Goal: Participate in discussion: Engage in conversation with other users on a specific topic

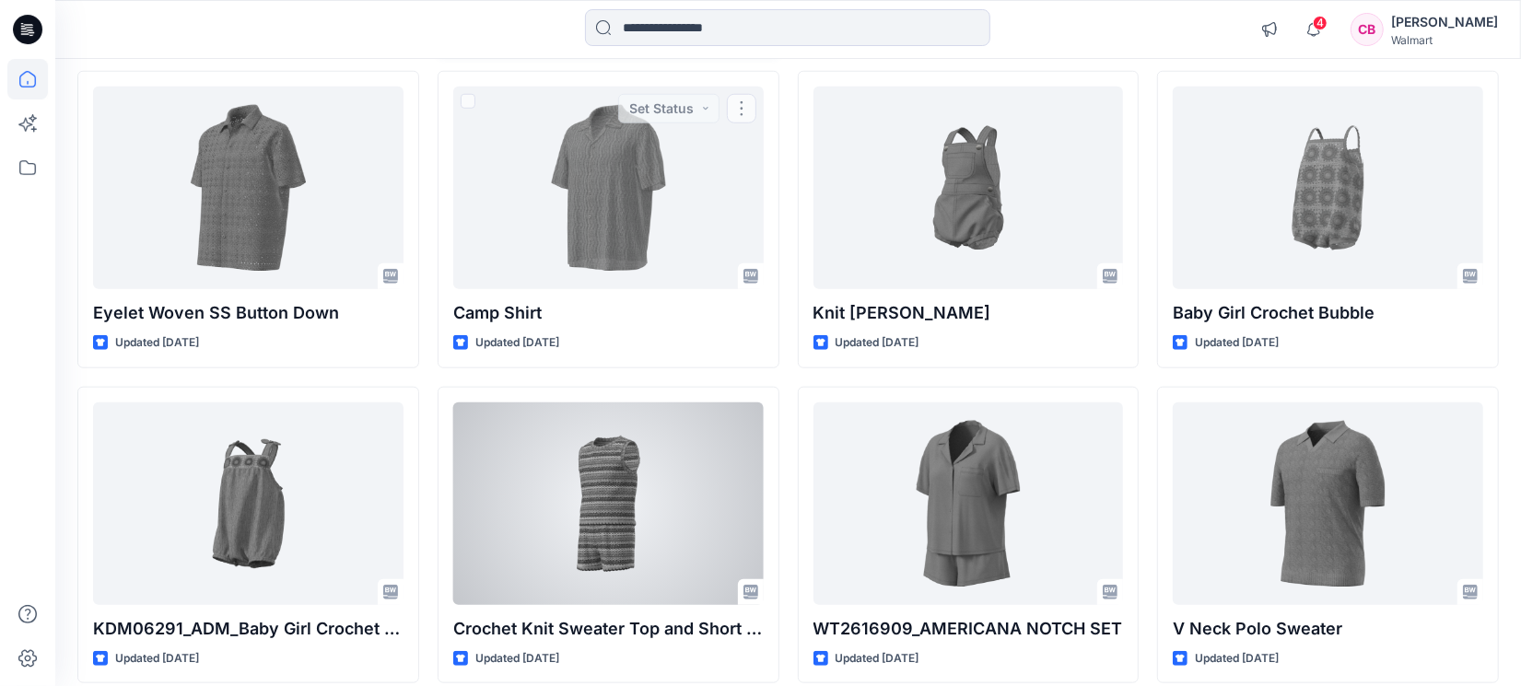
scroll to position [1163, 0]
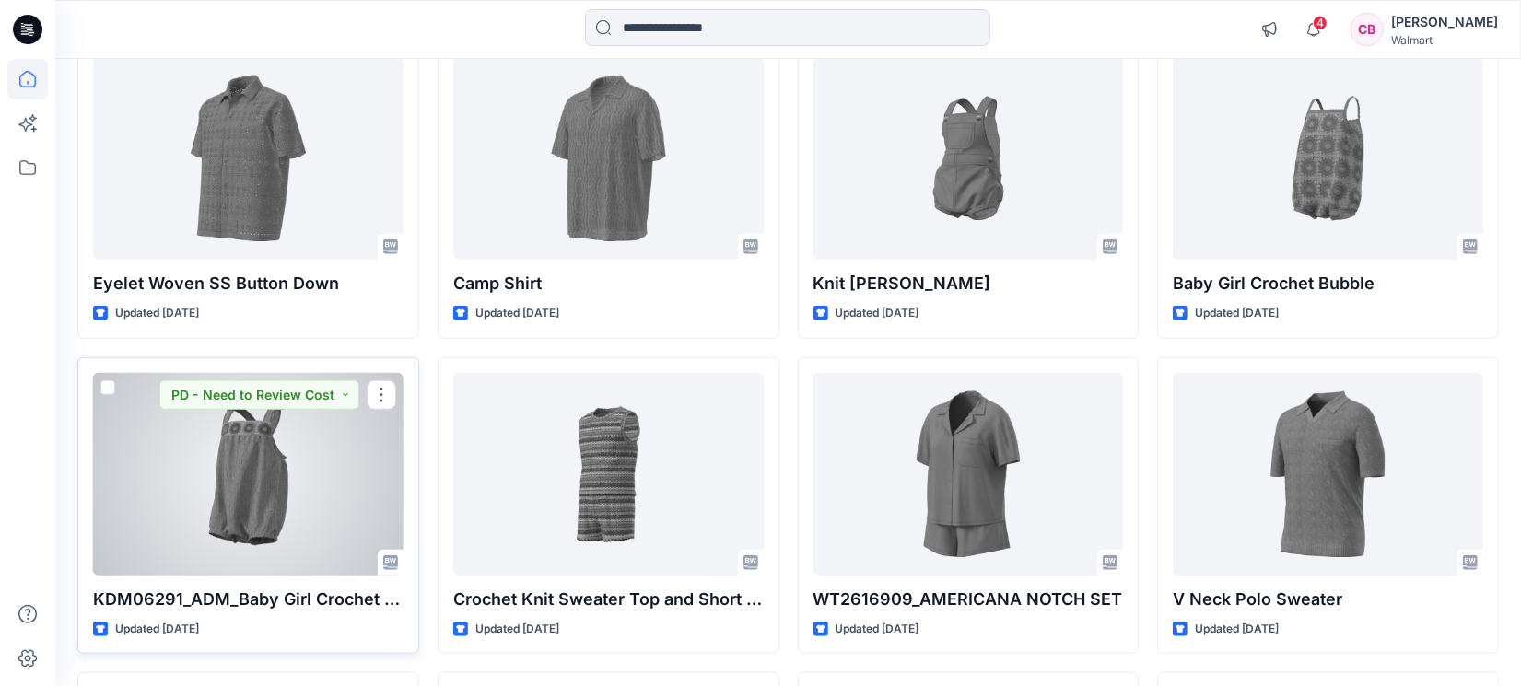
click at [234, 516] on div at bounding box center [248, 474] width 310 height 203
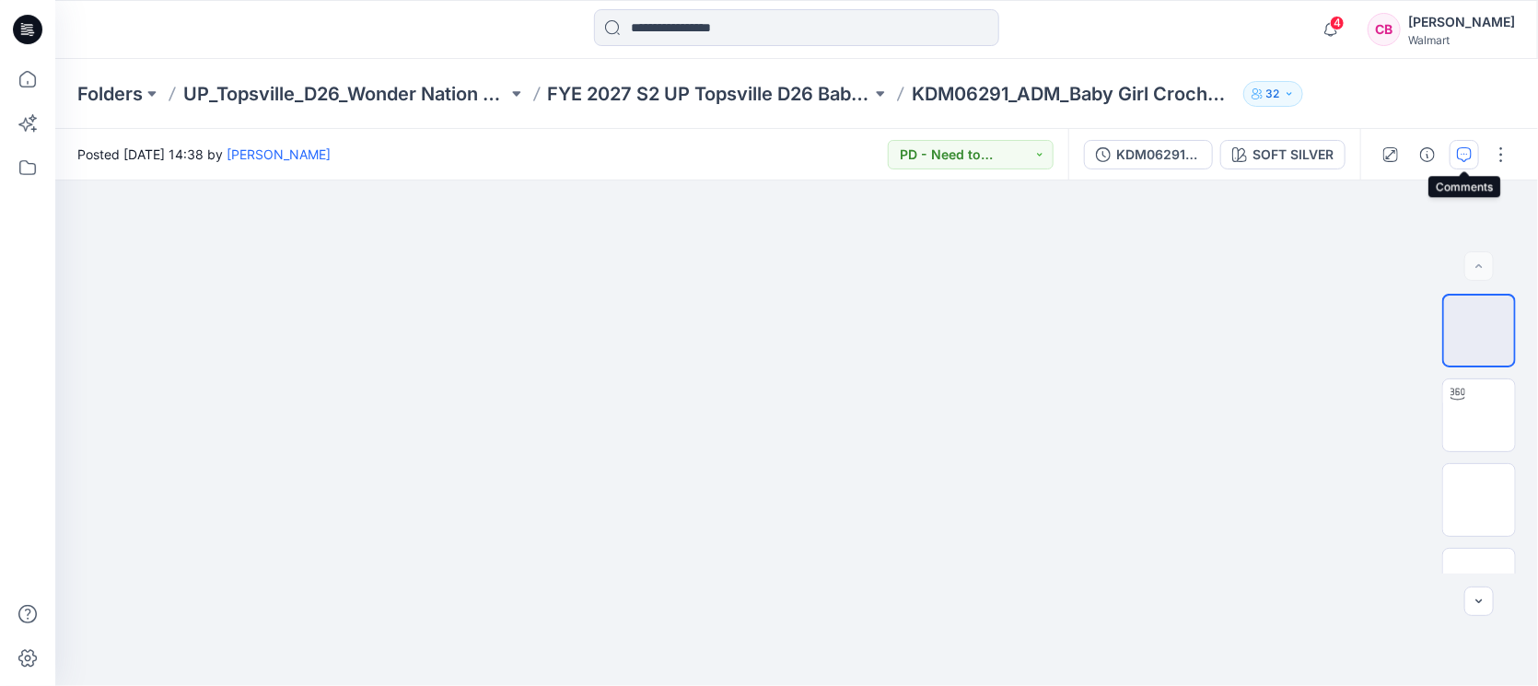
click at [1452, 148] on button "button" at bounding box center [1464, 154] width 29 height 29
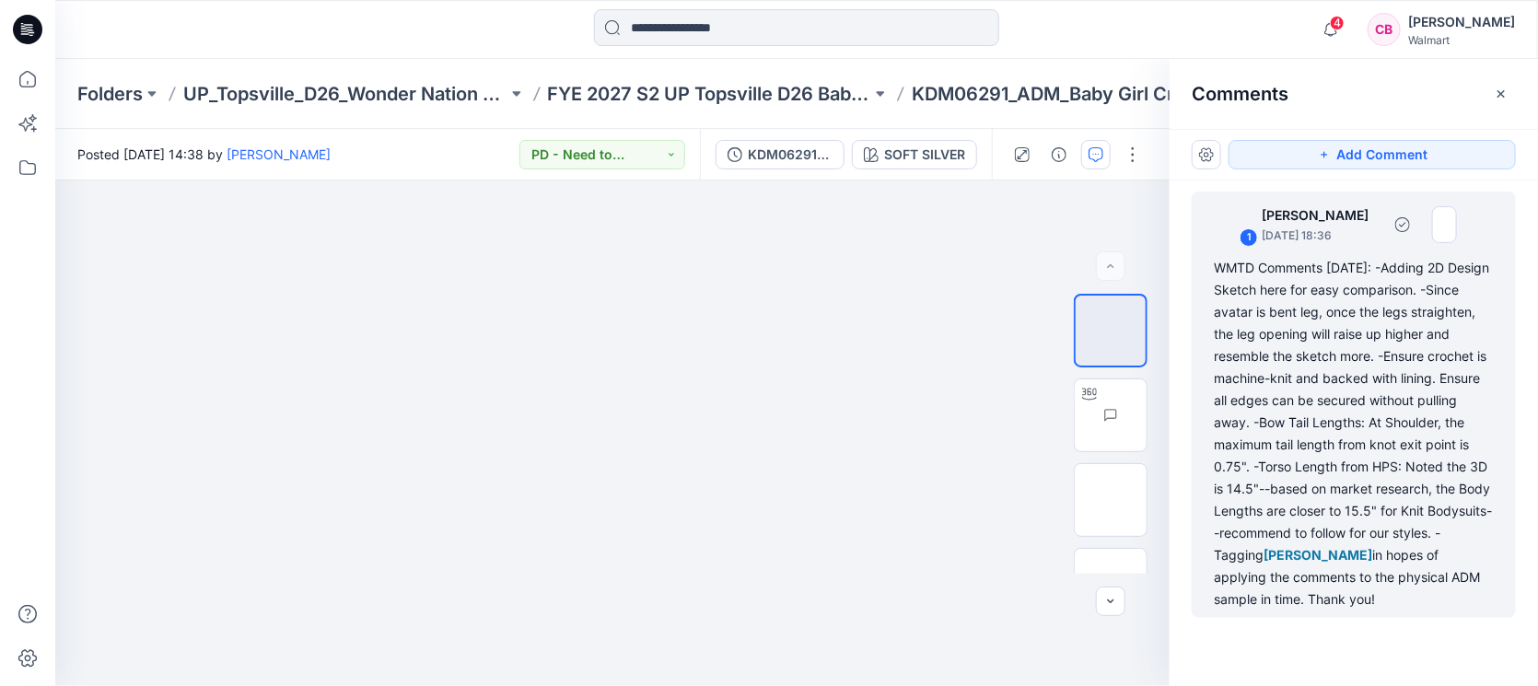
scroll to position [32, 0]
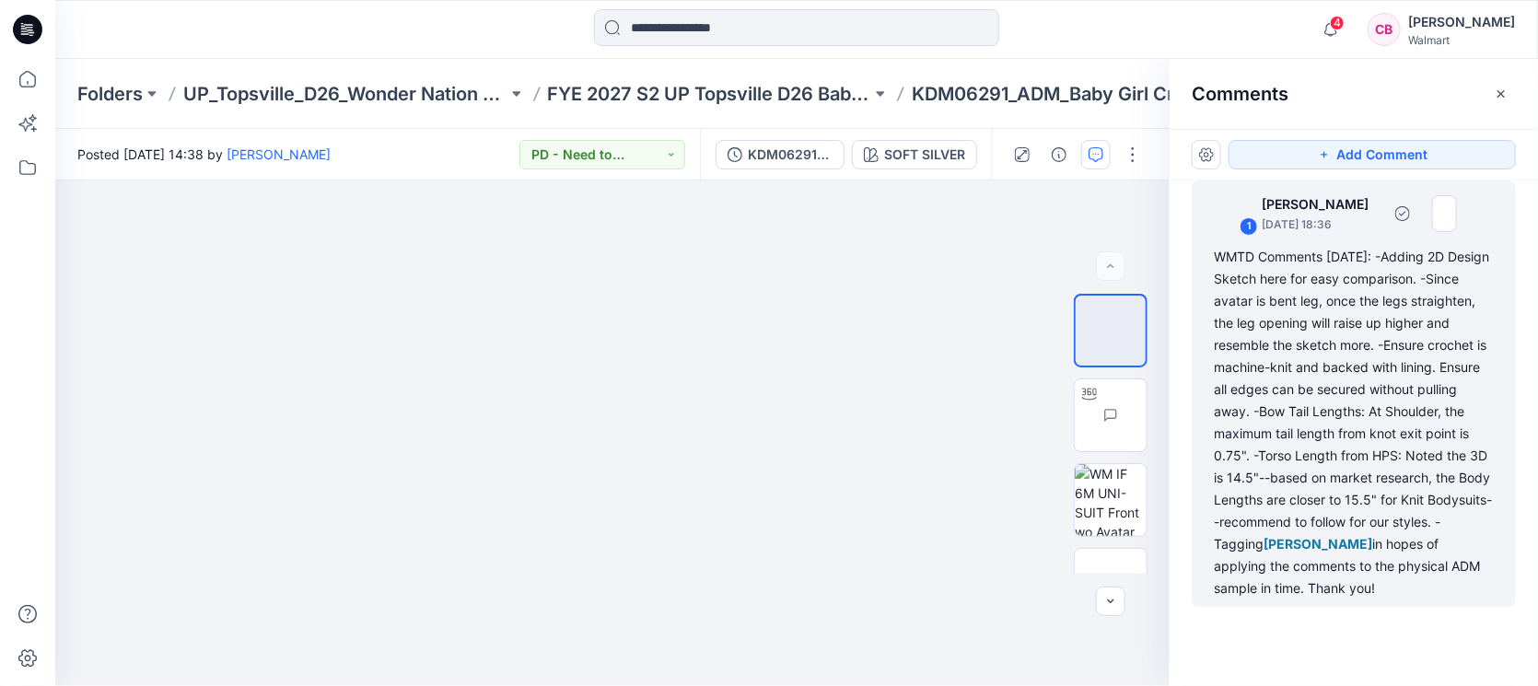
click at [1350, 417] on div "WMTD Comments [DATE]: -Adding 2D Design Sketch here for easy comparison. -Since…" at bounding box center [1354, 423] width 280 height 354
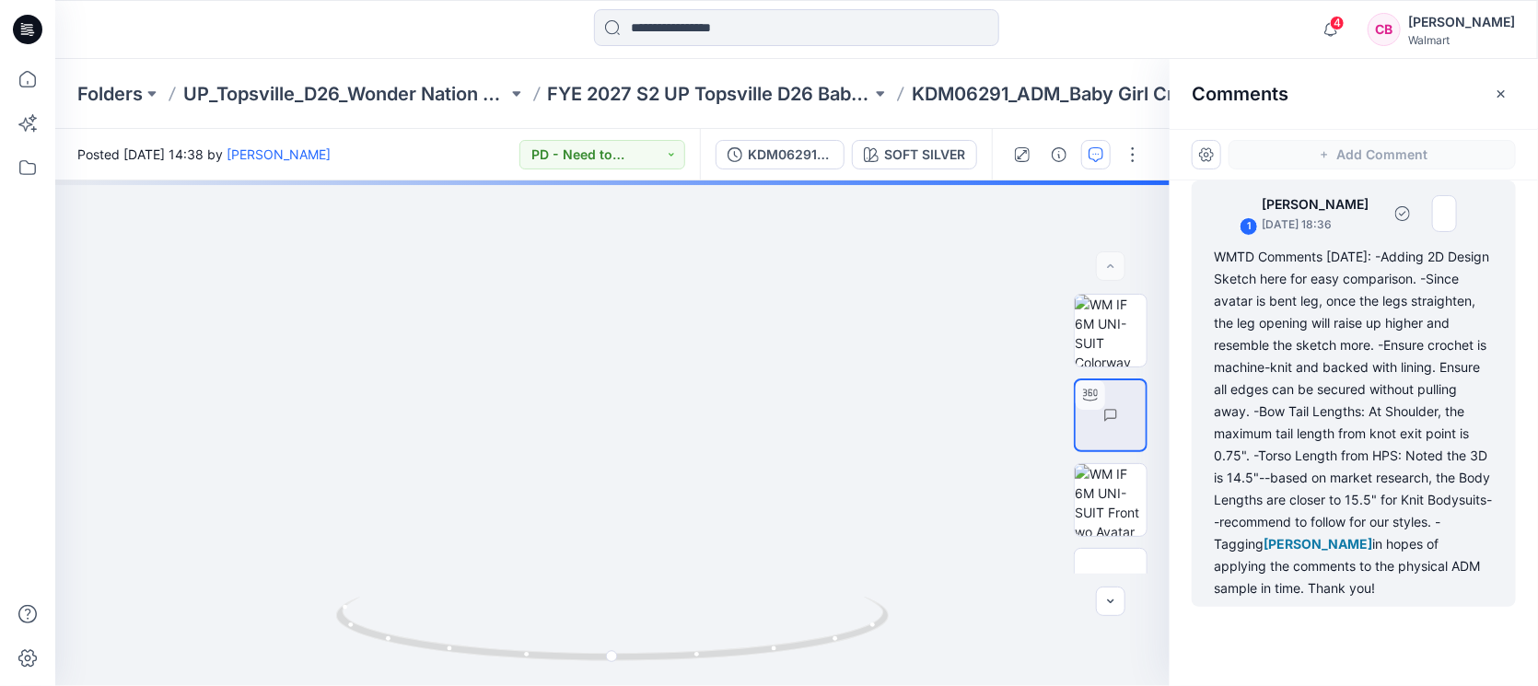
scroll to position [21, 0]
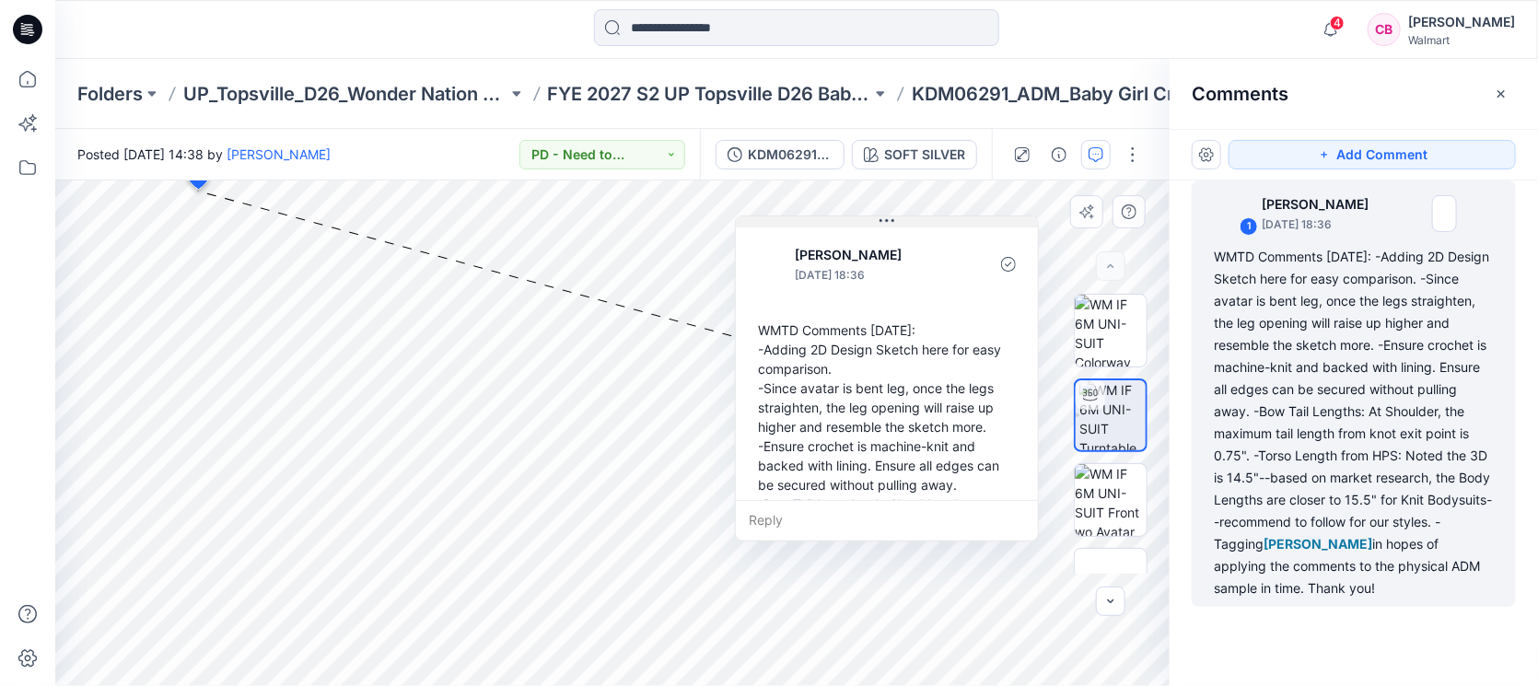
drag, startPoint x: 362, startPoint y: 202, endPoint x: 928, endPoint y: 219, distance: 565.9
click at [928, 219] on button at bounding box center [887, 221] width 302 height 11
click at [1341, 14] on icon "button" at bounding box center [1331, 29] width 35 height 37
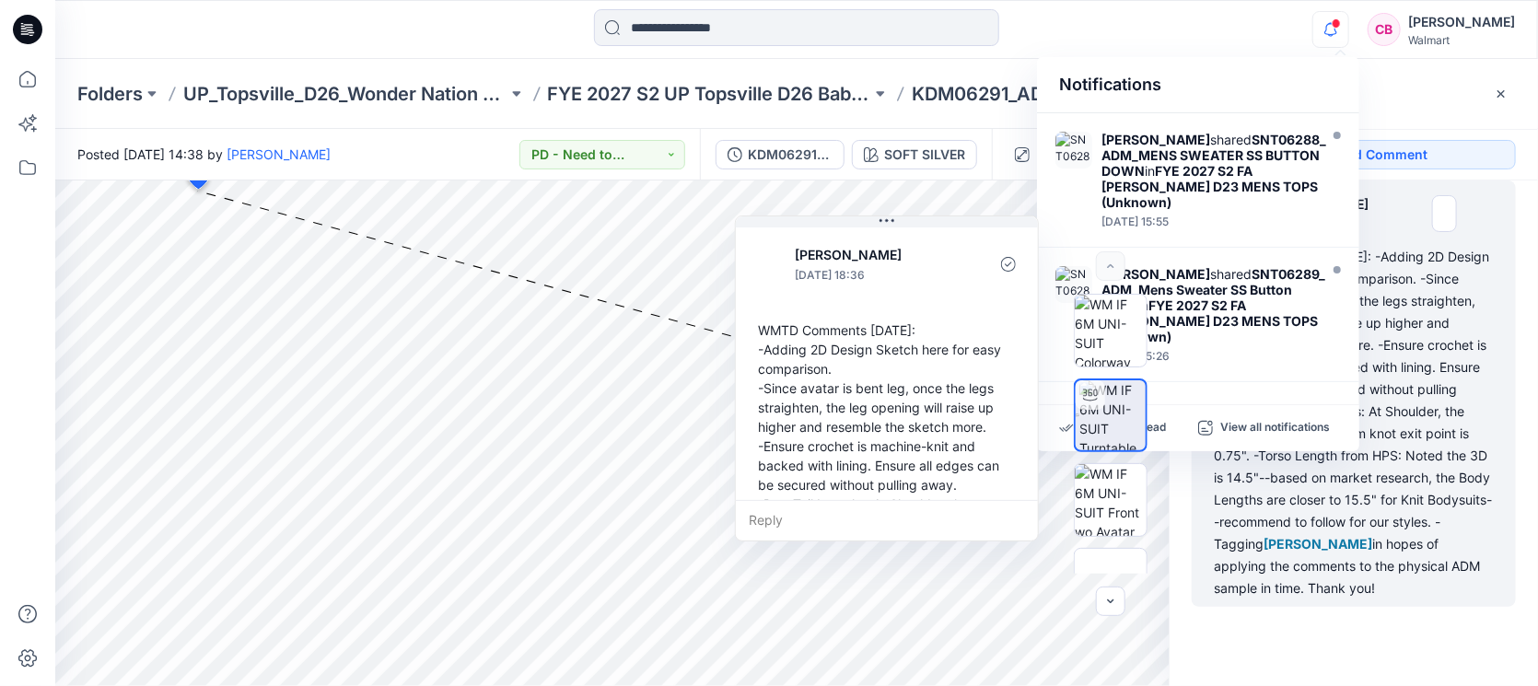
scroll to position [1165, 0]
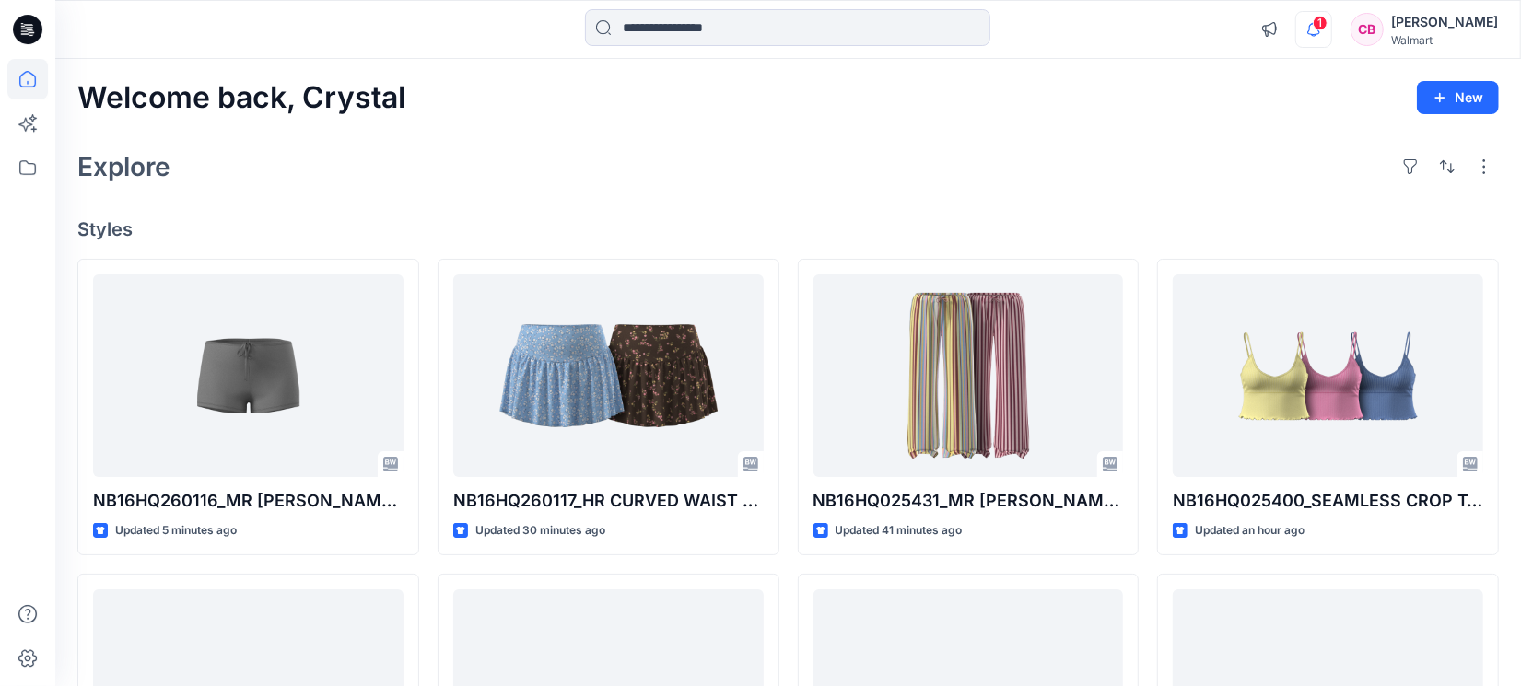
click at [1331, 34] on icon "button" at bounding box center [1313, 29] width 35 height 37
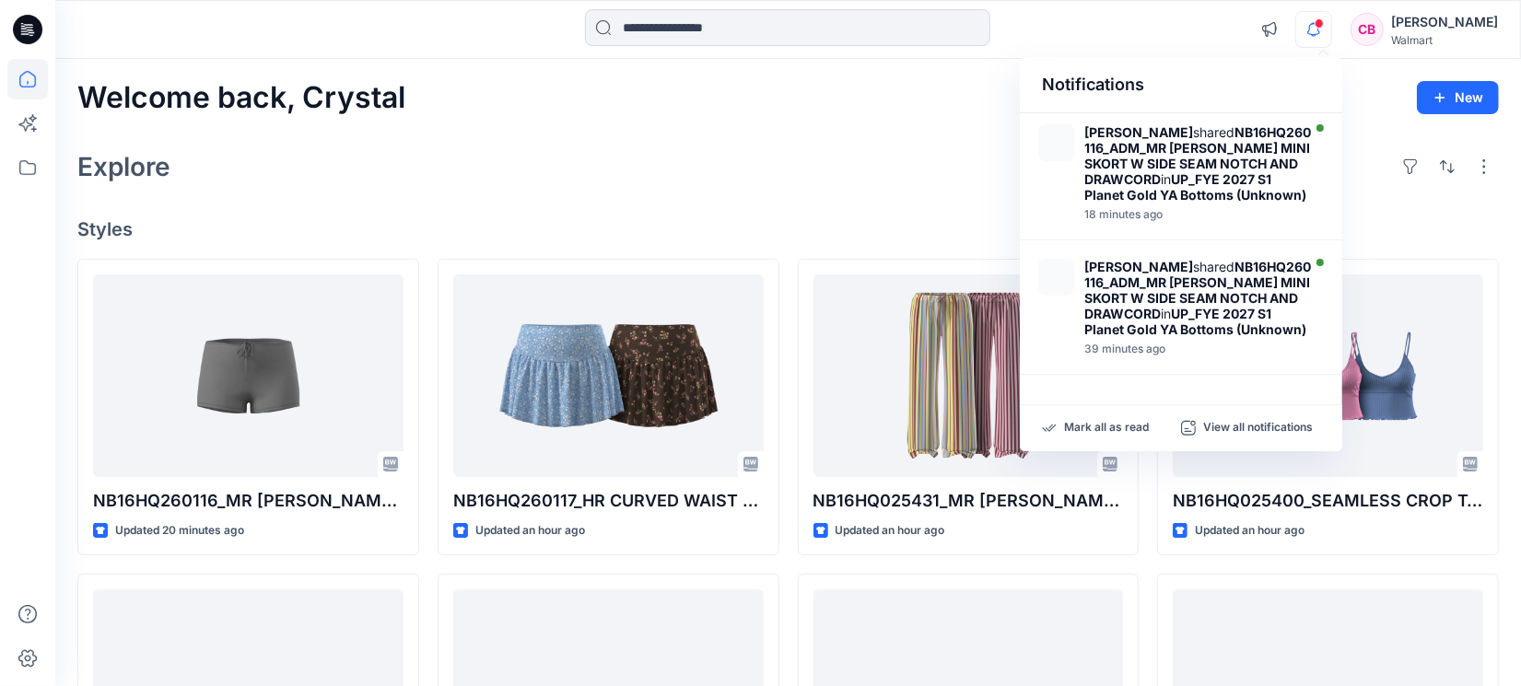
click at [1331, 34] on icon "button" at bounding box center [1313, 29] width 35 height 37
